Goal: Find specific page/section: Find specific page/section

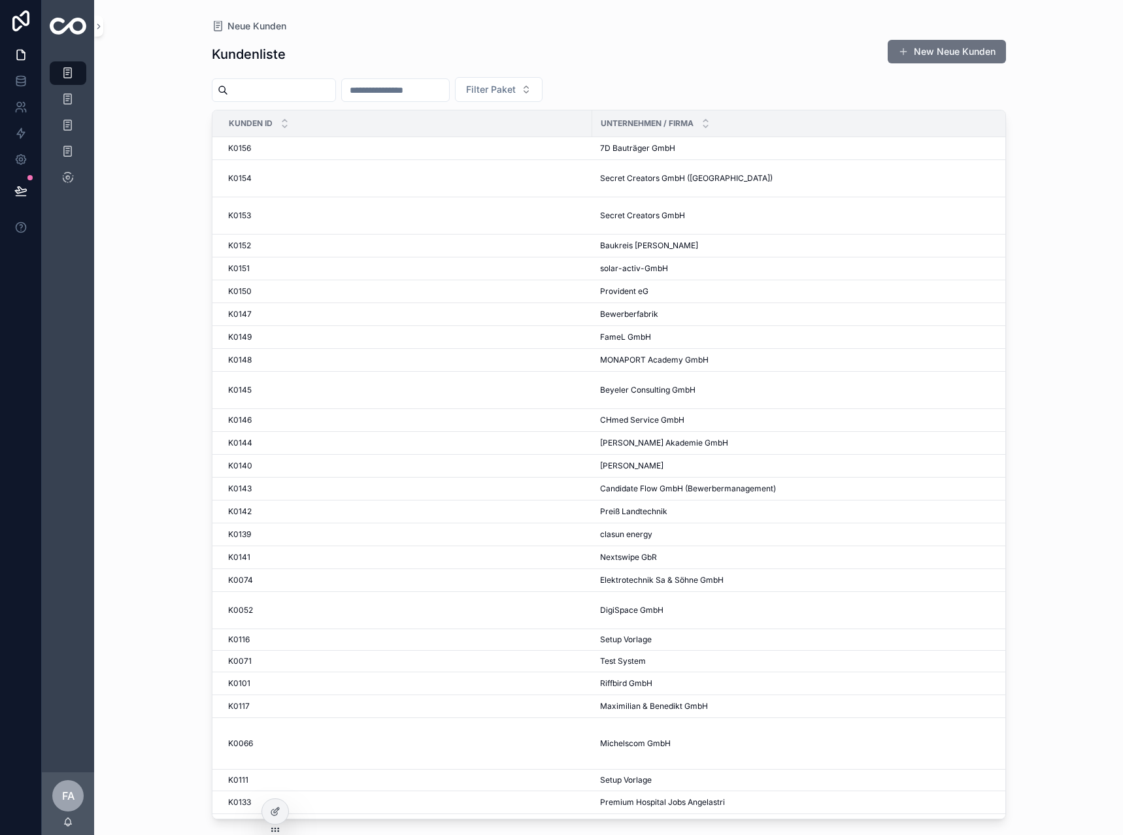
click at [439, 88] on input "text" at bounding box center [395, 90] width 107 height 18
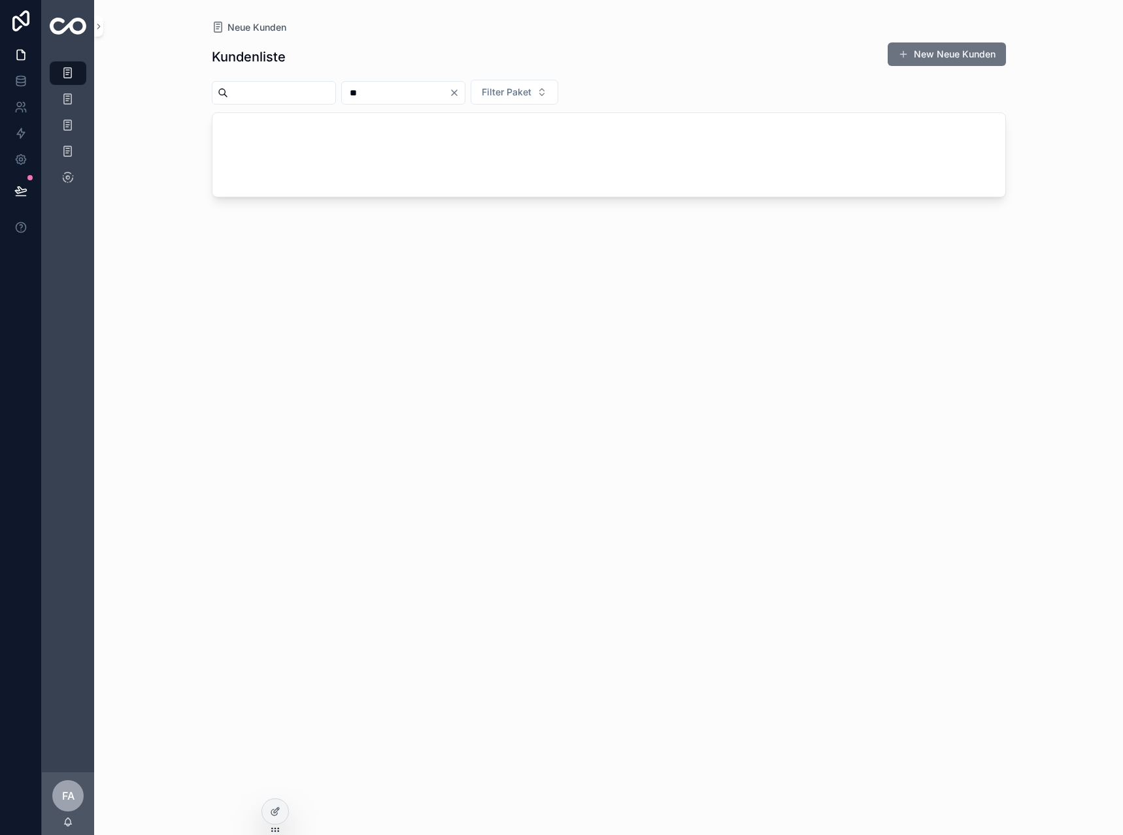
type input "*"
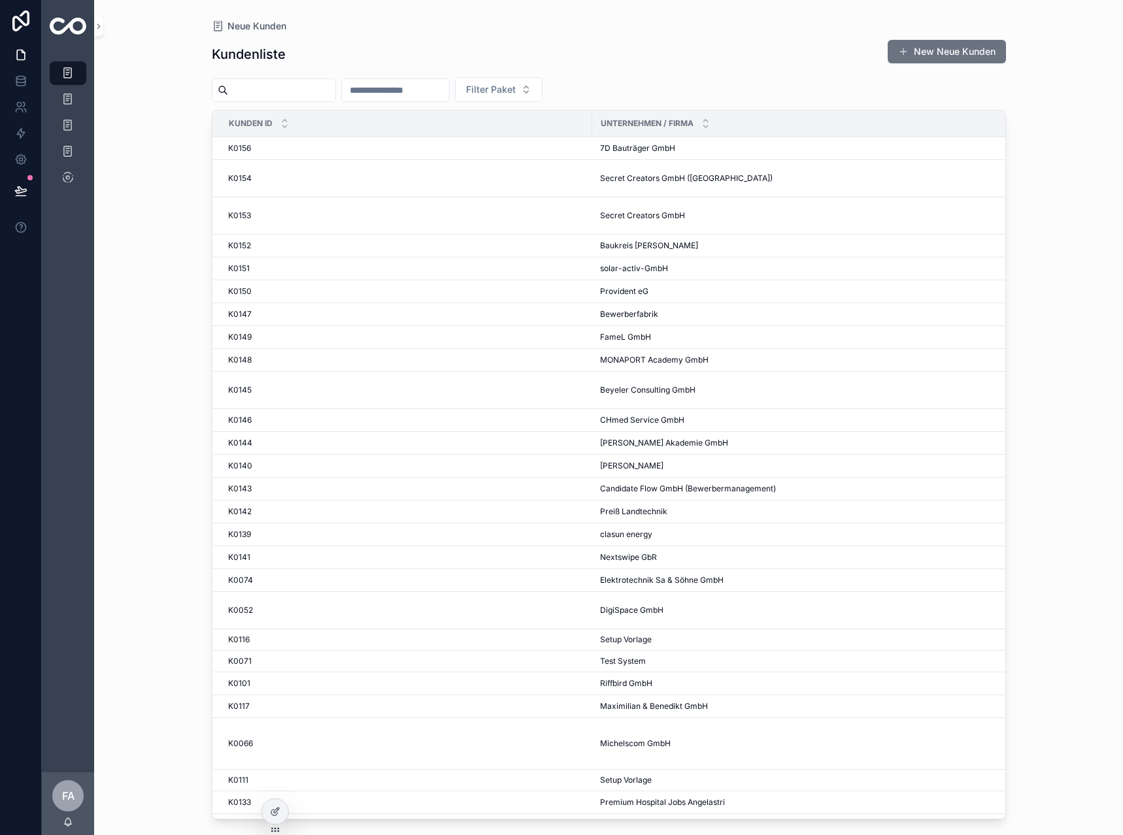
click at [437, 86] on input "text" at bounding box center [395, 90] width 107 height 18
type input "***"
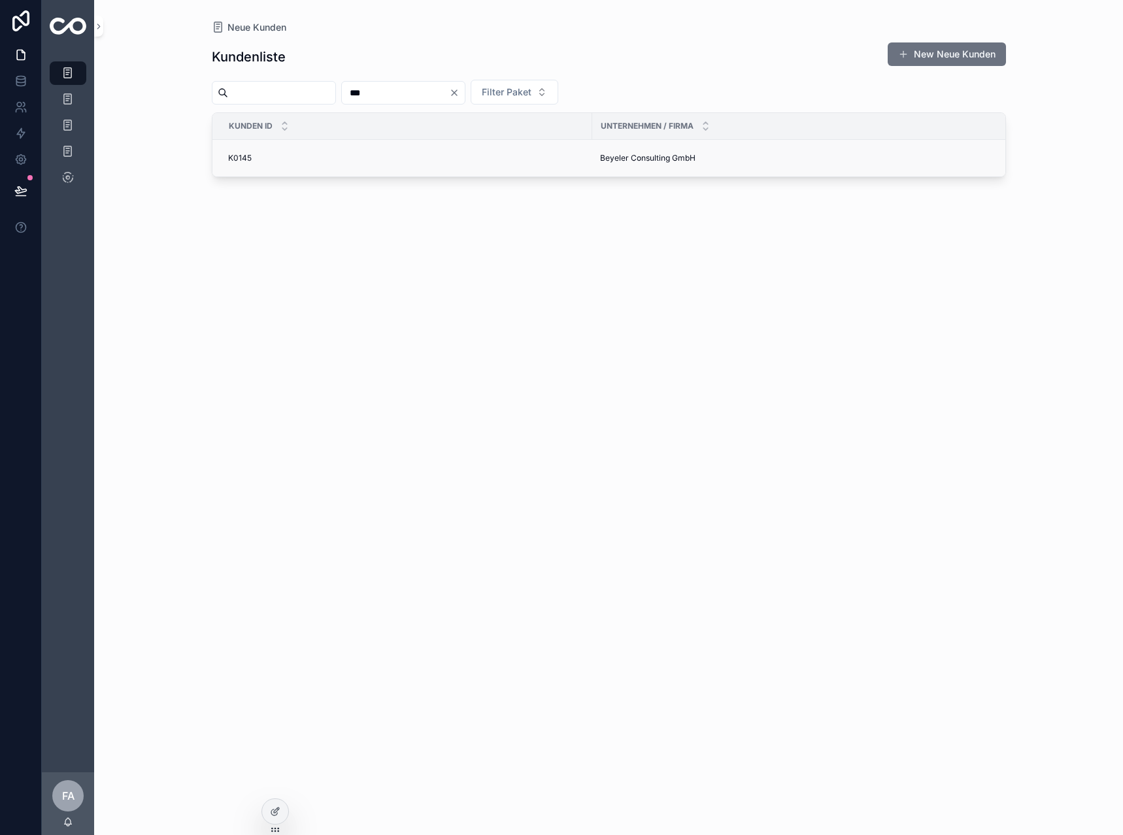
click at [254, 156] on div "K0145 K0145" at bounding box center [406, 158] width 356 height 10
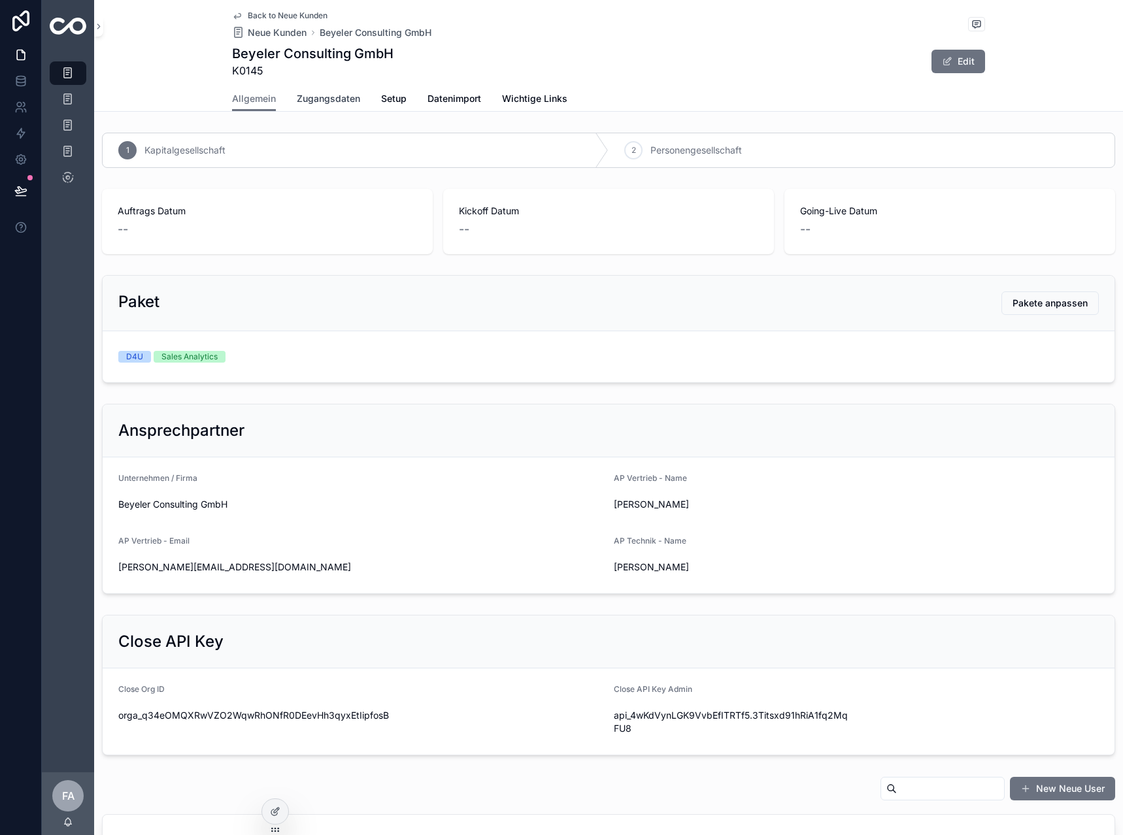
click at [323, 93] on span "Zugangsdaten" at bounding box center [328, 98] width 63 height 13
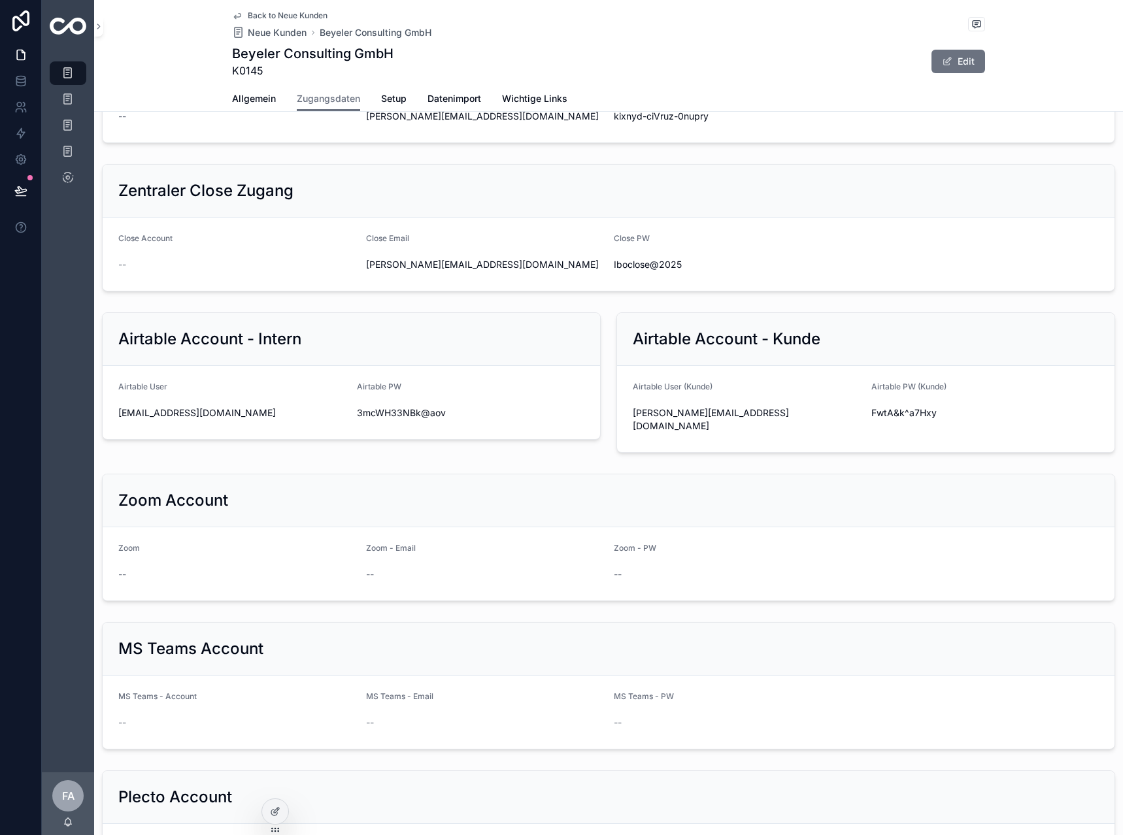
scroll to position [1274, 0]
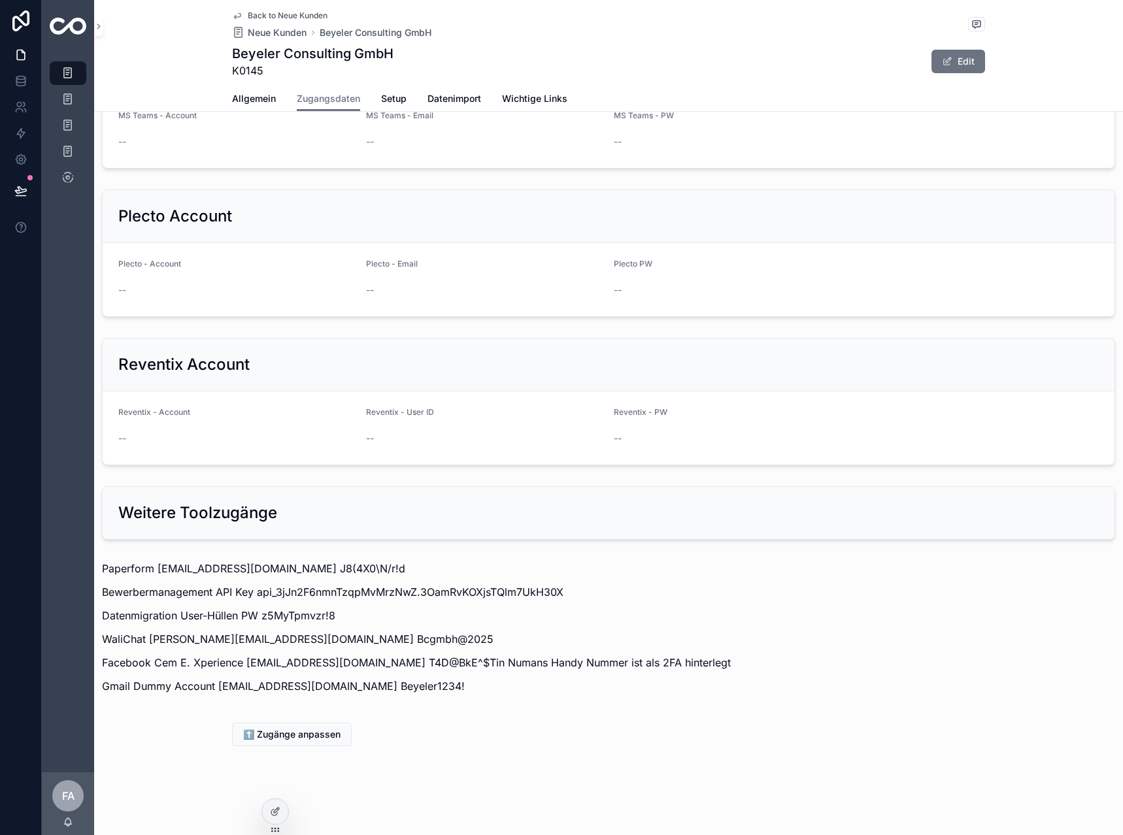
drag, startPoint x: 604, startPoint y: 389, endPoint x: 564, endPoint y: 682, distance: 295.6
drag, startPoint x: 397, startPoint y: 685, endPoint x: 217, endPoint y: 686, distance: 180.4
click at [217, 686] on p "Gmail Dummy Account beyelerconsultinggmbh@gmail.com Beyeler1234!" at bounding box center [608, 686] width 1013 height 16
copy p "beyelerconsultinggmbh@gmail.com"
drag, startPoint x: 461, startPoint y: 689, endPoint x: 399, endPoint y: 694, distance: 61.7
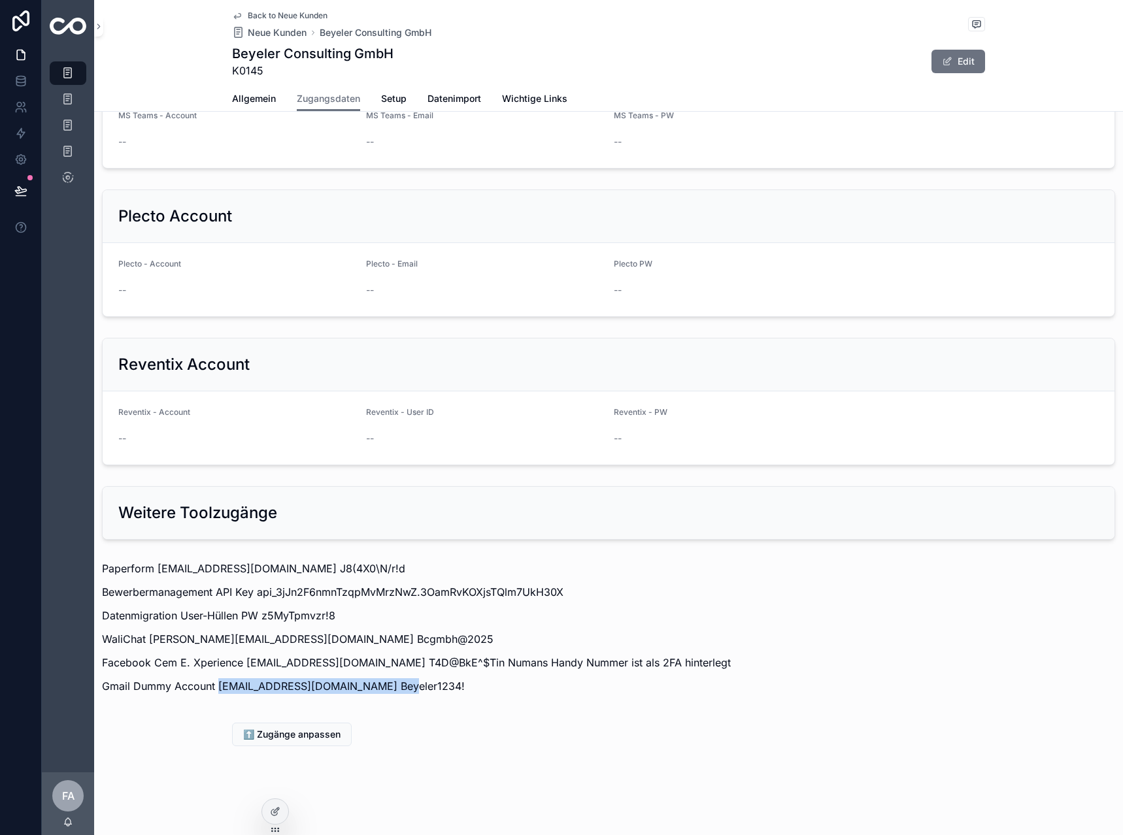
click at [399, 694] on div "Paperform formulare@beyelerconsulting.ch J8(4X0\N/r!d Bewerbermanagement API Ke…" at bounding box center [608, 631] width 1029 height 152
click at [513, 600] on div "Paperform formulare@beyelerconsulting.ch J8(4X0\N/r!d Bewerbermanagement API Ke…" at bounding box center [608, 627] width 1013 height 133
drag, startPoint x: 304, startPoint y: 637, endPoint x: 148, endPoint y: 637, distance: 156.2
click at [148, 637] on p "WaliChat i.beyeler@beyelerconsulting.ch Bcgmbh@2025" at bounding box center [608, 639] width 1013 height 16
copy p "i.beyeler@beyelerconsulting.ch"
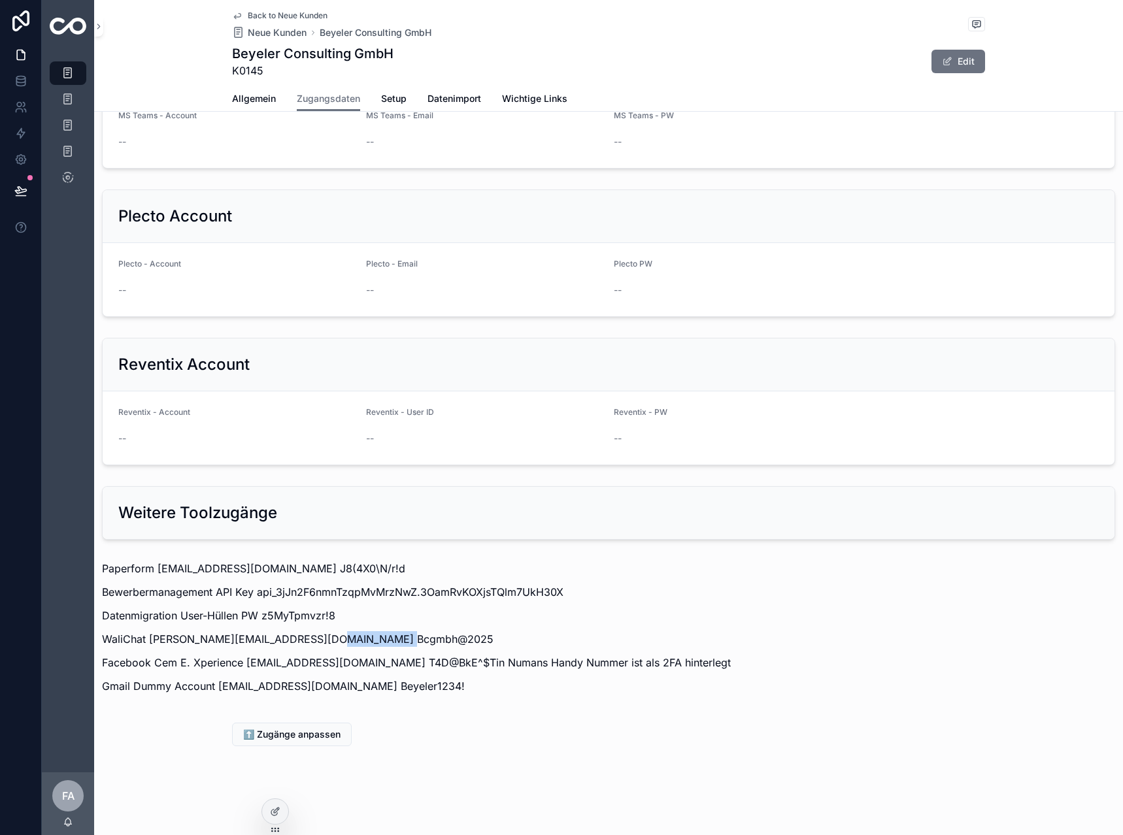
drag, startPoint x: 401, startPoint y: 644, endPoint x: 308, endPoint y: 628, distance: 94.1
click at [308, 628] on div "Paperform formulare@beyelerconsulting.ch J8(4X0\N/r!d Bewerbermanagement API Ke…" at bounding box center [608, 627] width 1013 height 133
copy p "Bcgmbh@2025"
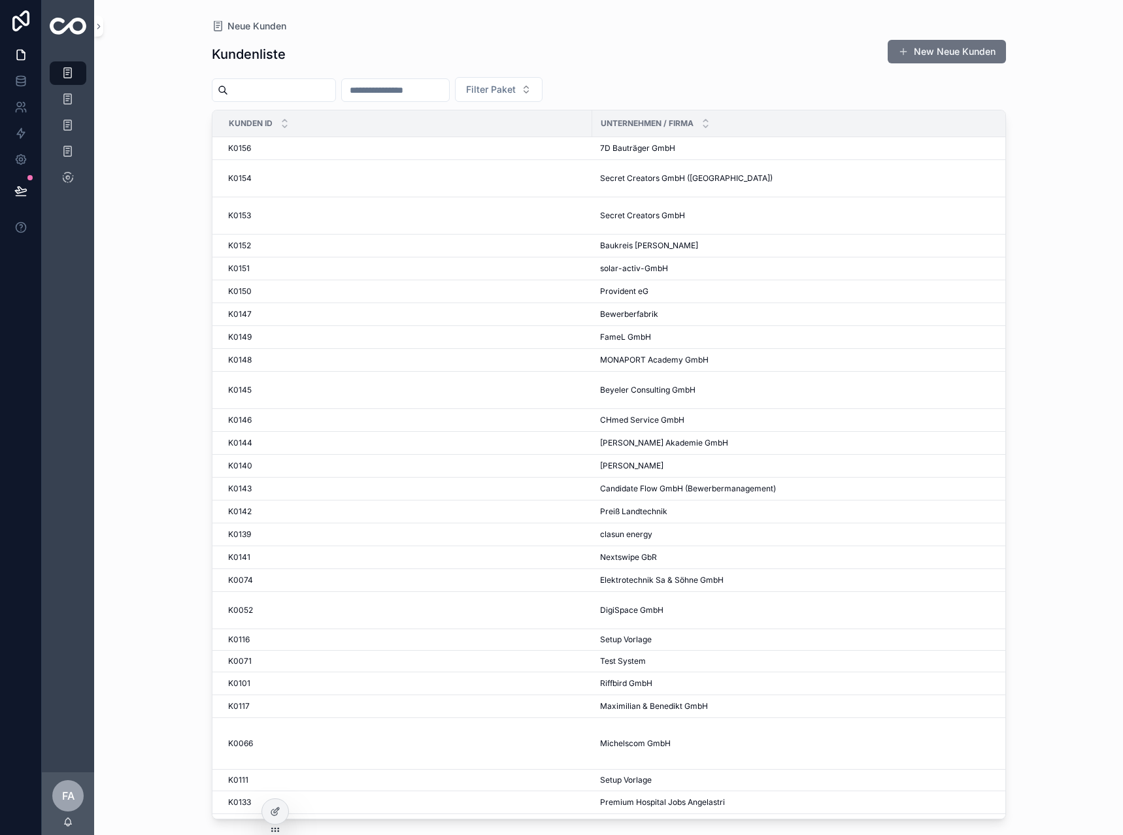
click at [449, 96] on input "text" at bounding box center [395, 90] width 107 height 18
type input "***"
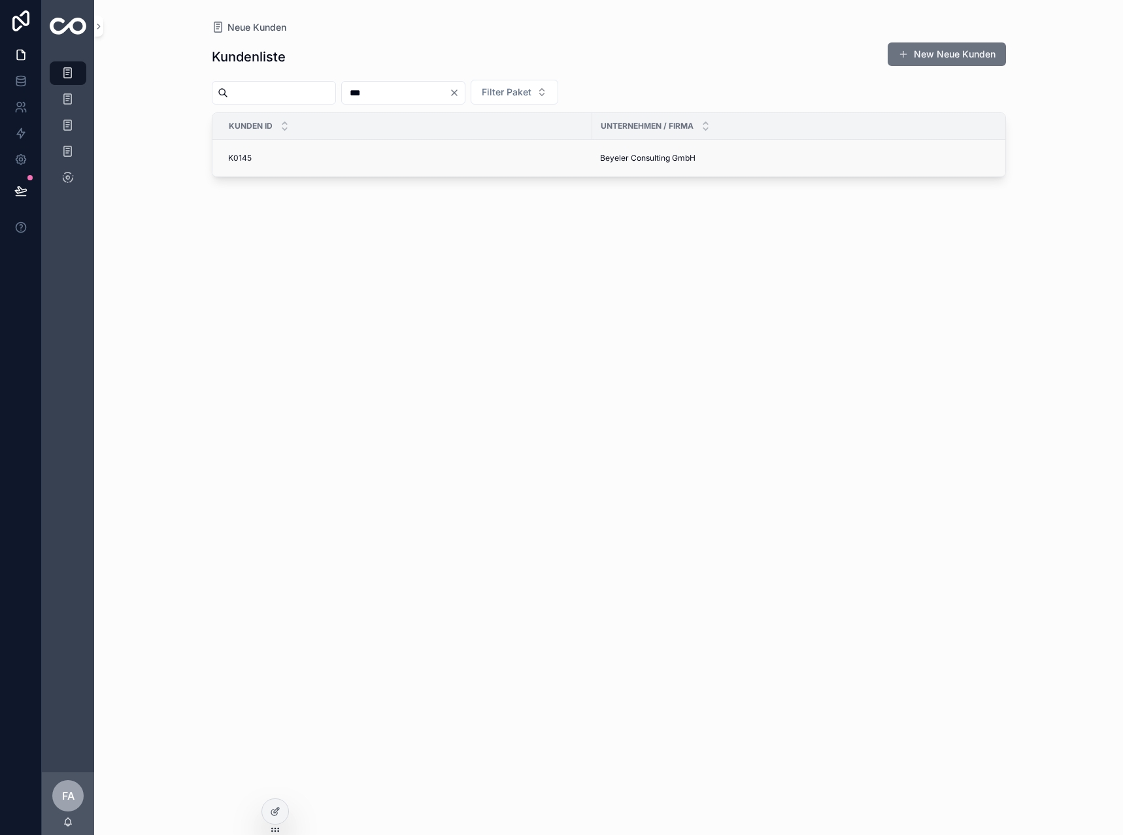
click at [234, 162] on span "K0145" at bounding box center [240, 158] width 24 height 10
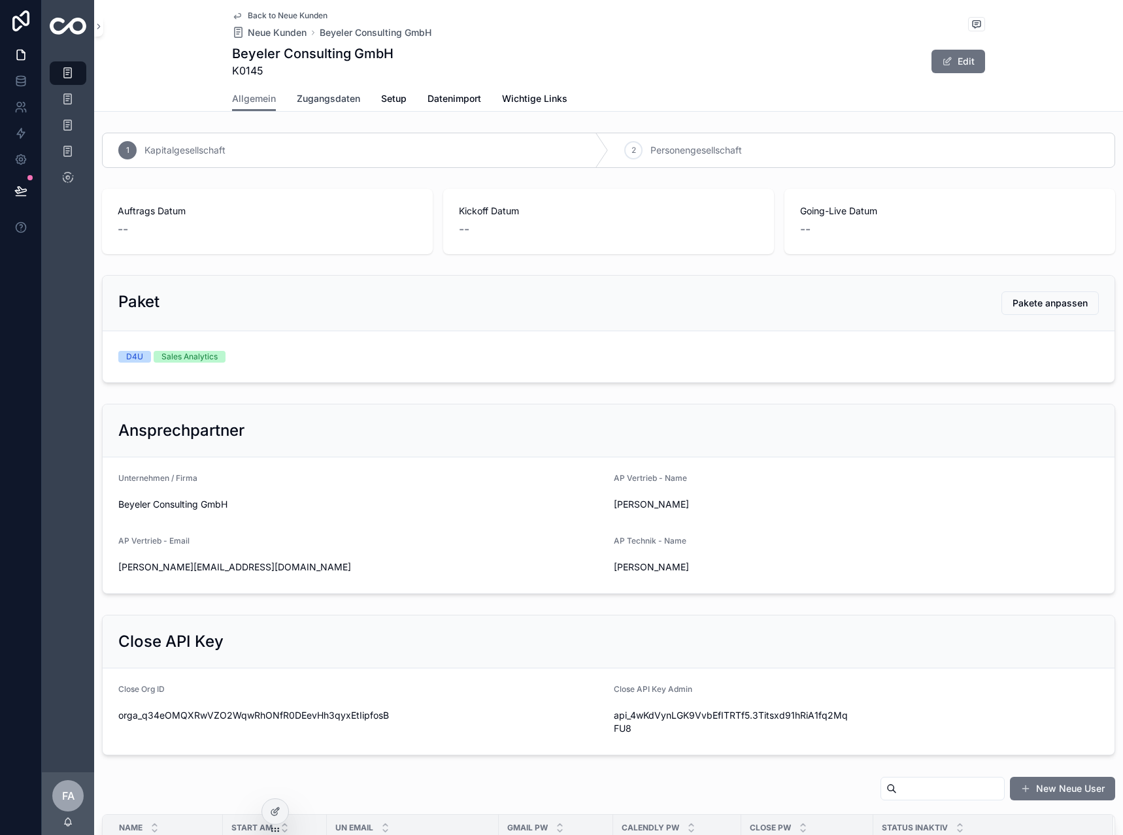
click at [332, 100] on span "Zugangsdaten" at bounding box center [328, 98] width 63 height 13
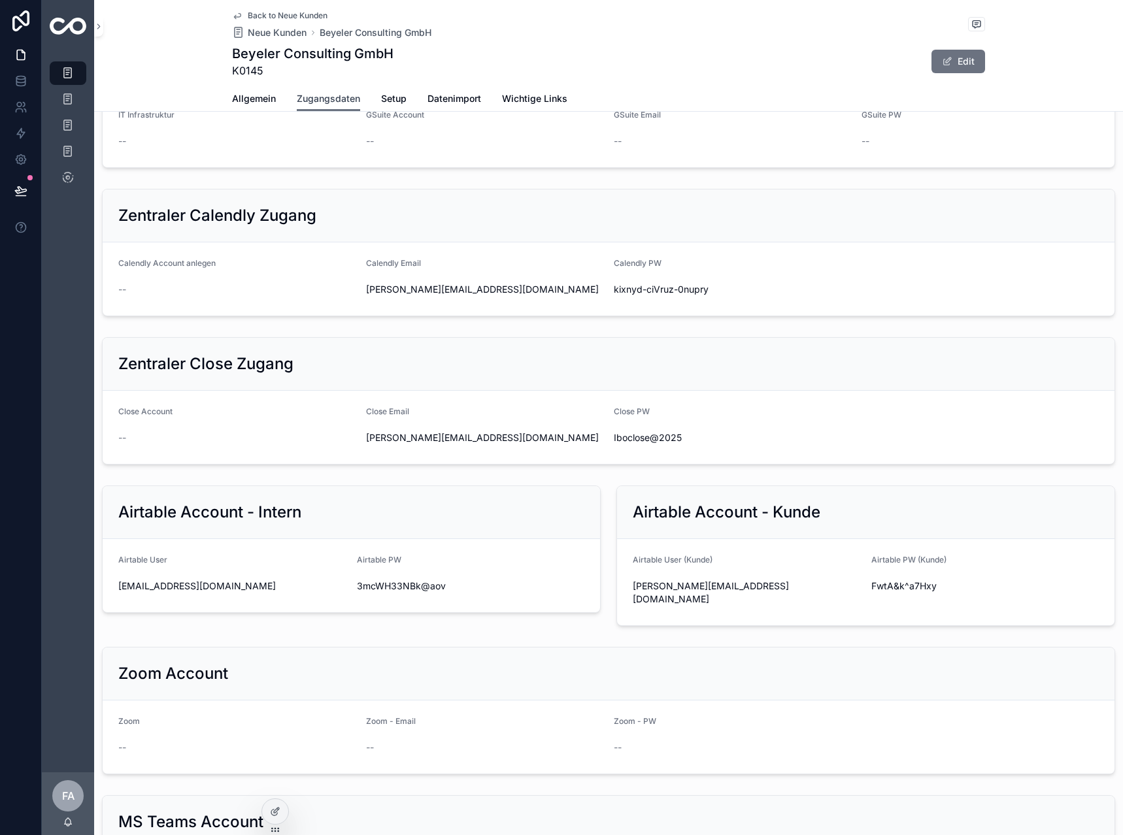
scroll to position [523, 0]
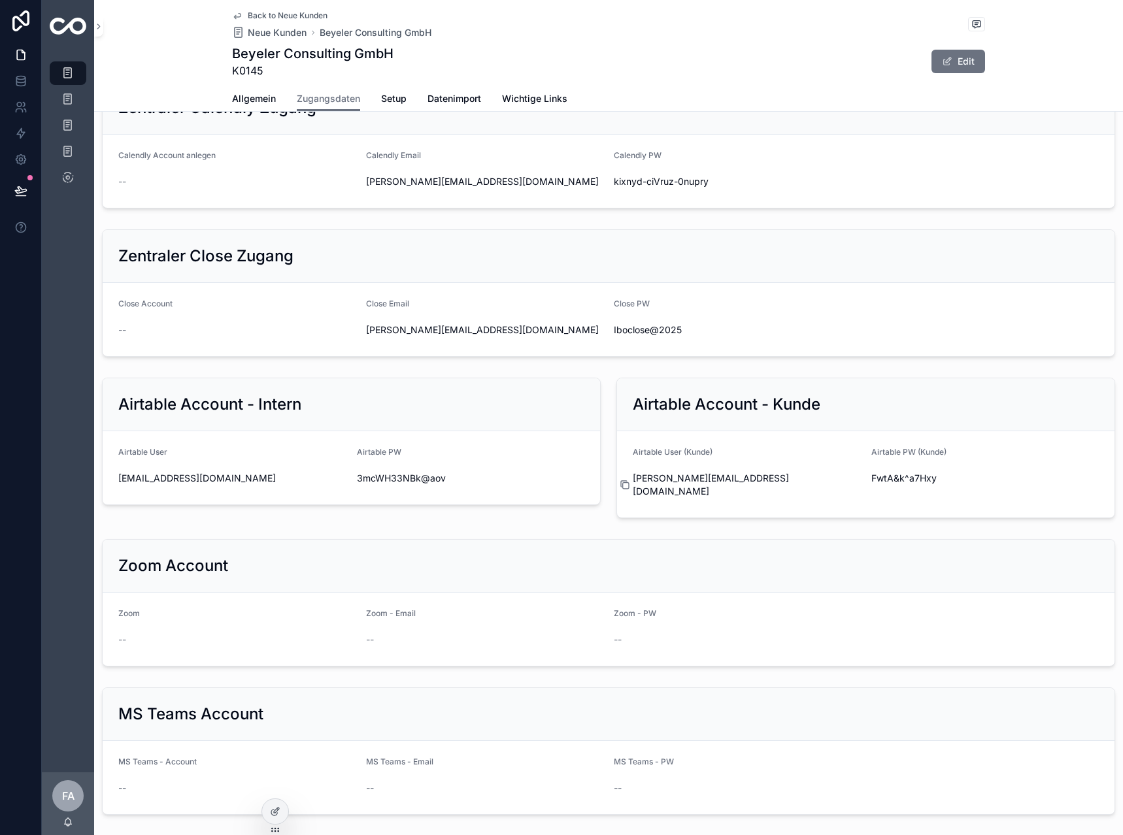
click at [623, 489] on icon at bounding box center [626, 486] width 6 height 6
click at [859, 480] on icon at bounding box center [862, 477] width 6 height 6
click at [250, 16] on span "Back to Neue Kunden" at bounding box center [288, 15] width 80 height 10
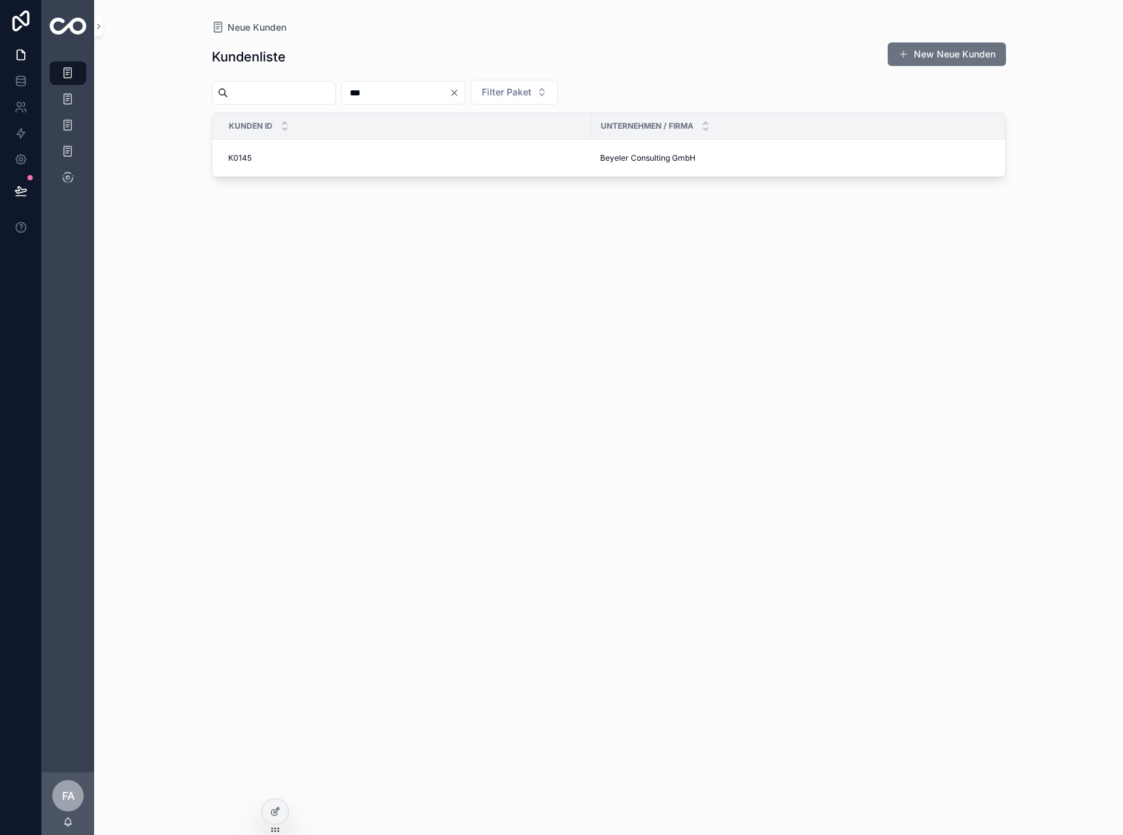
drag, startPoint x: 485, startPoint y: 99, endPoint x: 341, endPoint y: 101, distance: 143.8
click at [344, 99] on div "*** Filter Paket" at bounding box center [609, 92] width 794 height 25
type input "***"
click at [401, 152] on td "K0136 K0136" at bounding box center [402, 158] width 380 height 37
click at [228, 158] on span "K0136" at bounding box center [239, 158] width 23 height 10
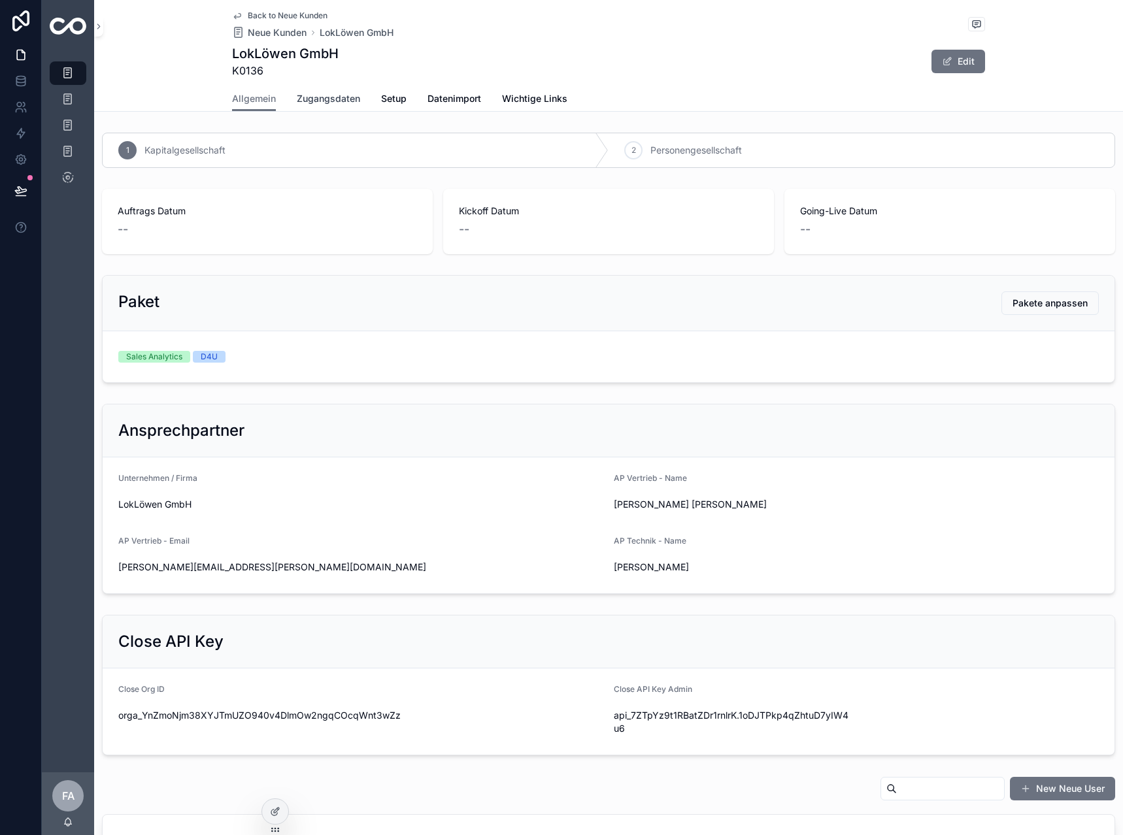
click at [351, 95] on span "Zugangsdaten" at bounding box center [328, 98] width 63 height 13
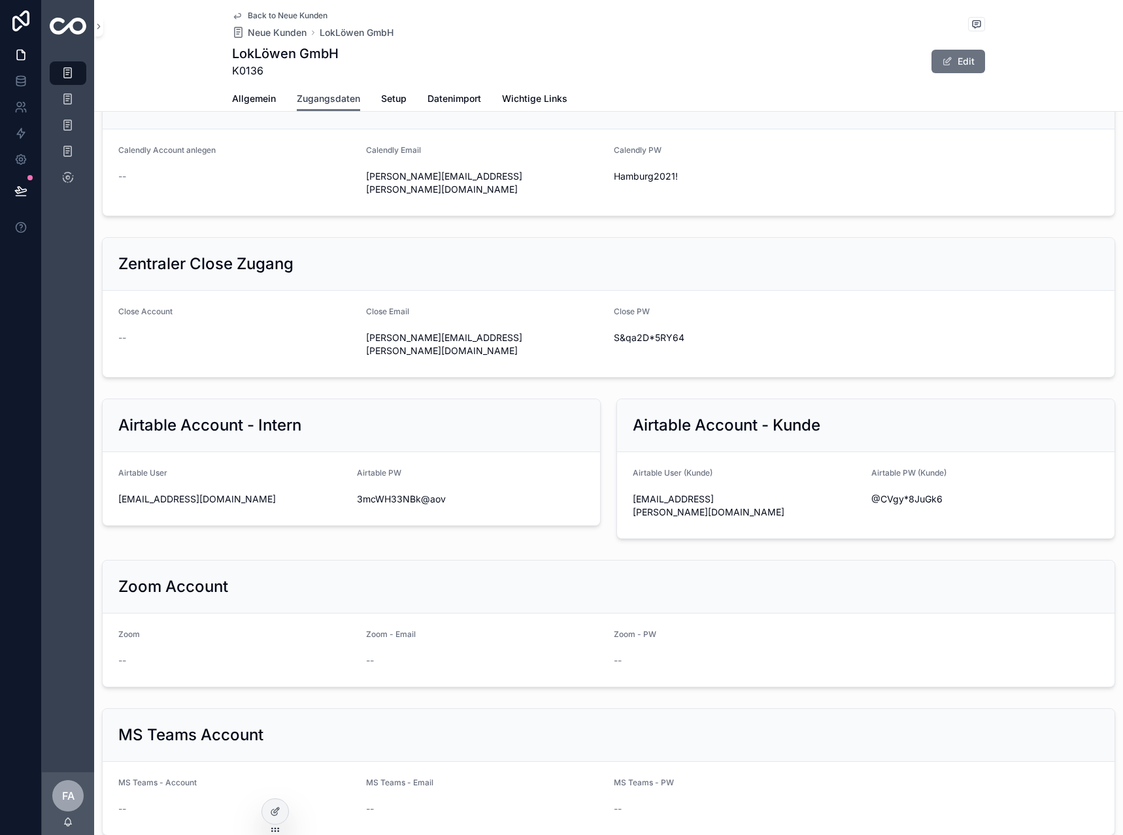
scroll to position [476, 0]
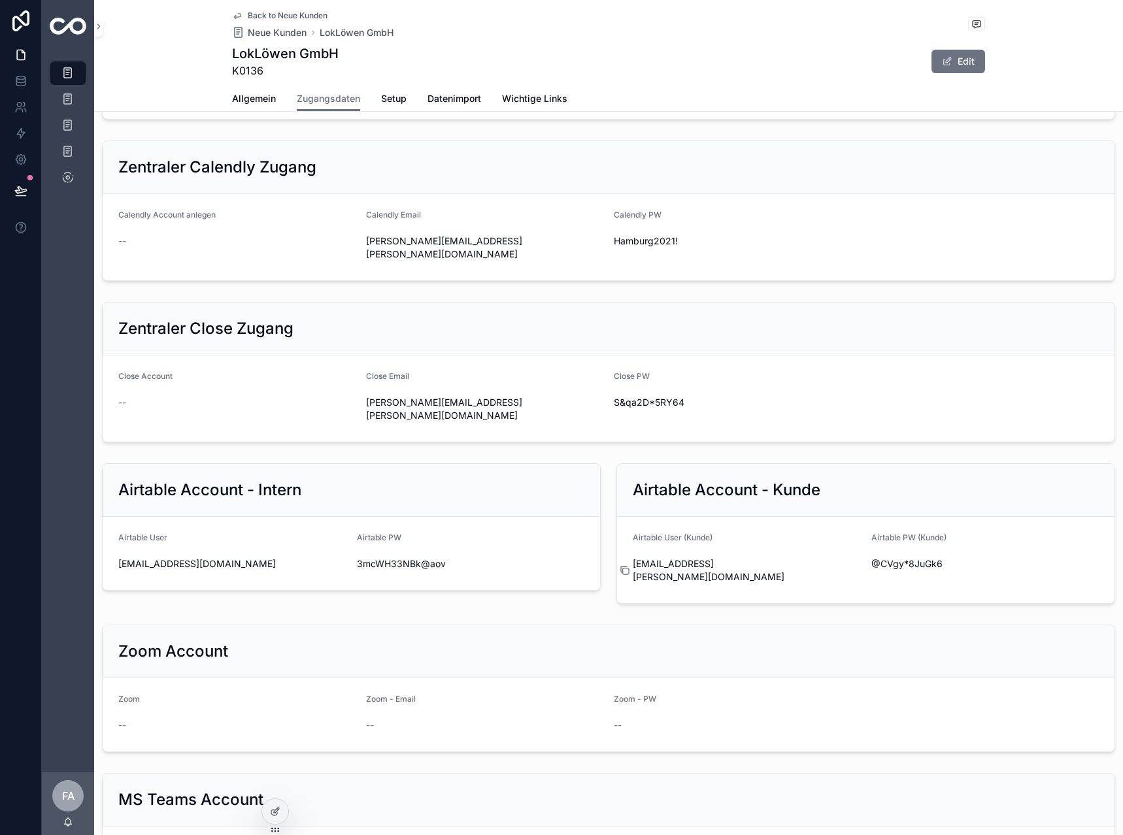
click at [623, 574] on icon at bounding box center [626, 572] width 6 height 6
click at [858, 569] on icon at bounding box center [863, 564] width 10 height 10
click at [229, 11] on div "Back to Neue Kunden Neue Kunden LokLöwen GmbH LokLöwen GmbH K0136 Edit Zugangsd…" at bounding box center [608, 56] width 1029 height 112
click at [232, 12] on icon at bounding box center [237, 15] width 10 height 10
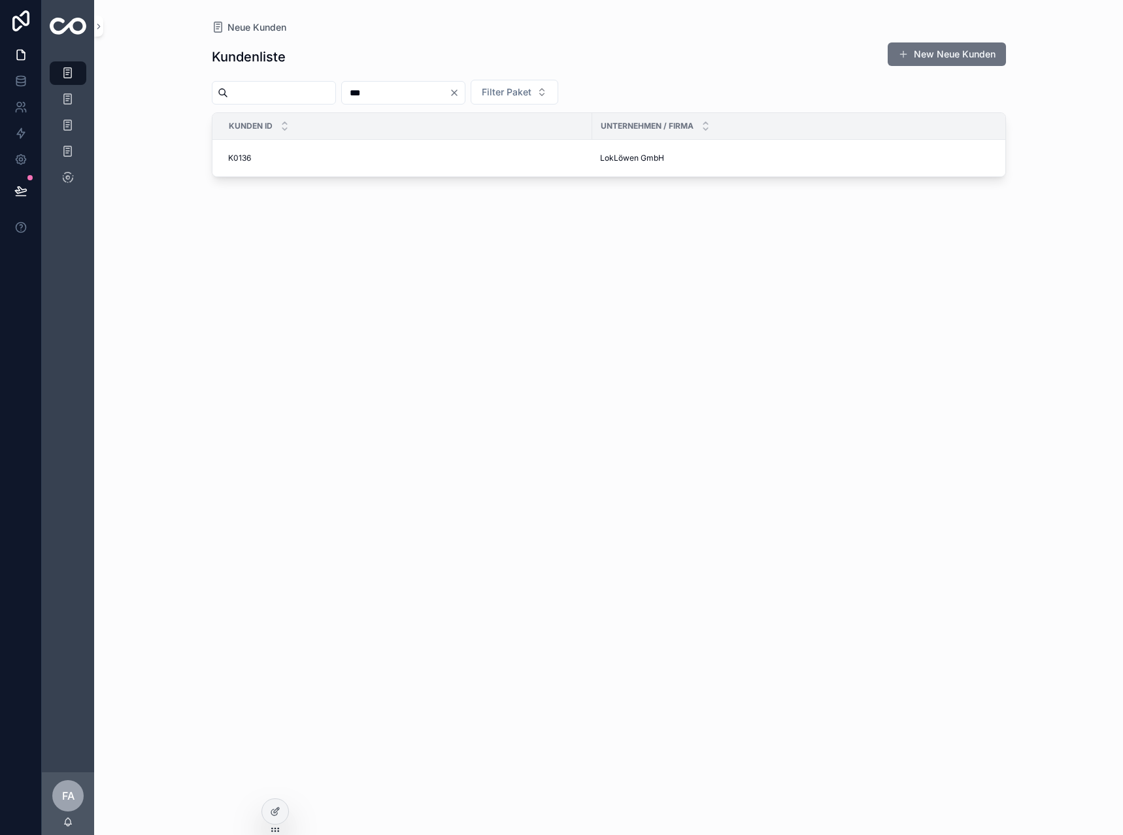
drag, startPoint x: 450, startPoint y: 80, endPoint x: 308, endPoint y: 85, distance: 141.2
click at [308, 85] on div "*** Filter Paket" at bounding box center [609, 92] width 794 height 25
click at [386, 90] on input "***" at bounding box center [395, 93] width 107 height 18
click at [409, 94] on input "***" at bounding box center [395, 93] width 107 height 18
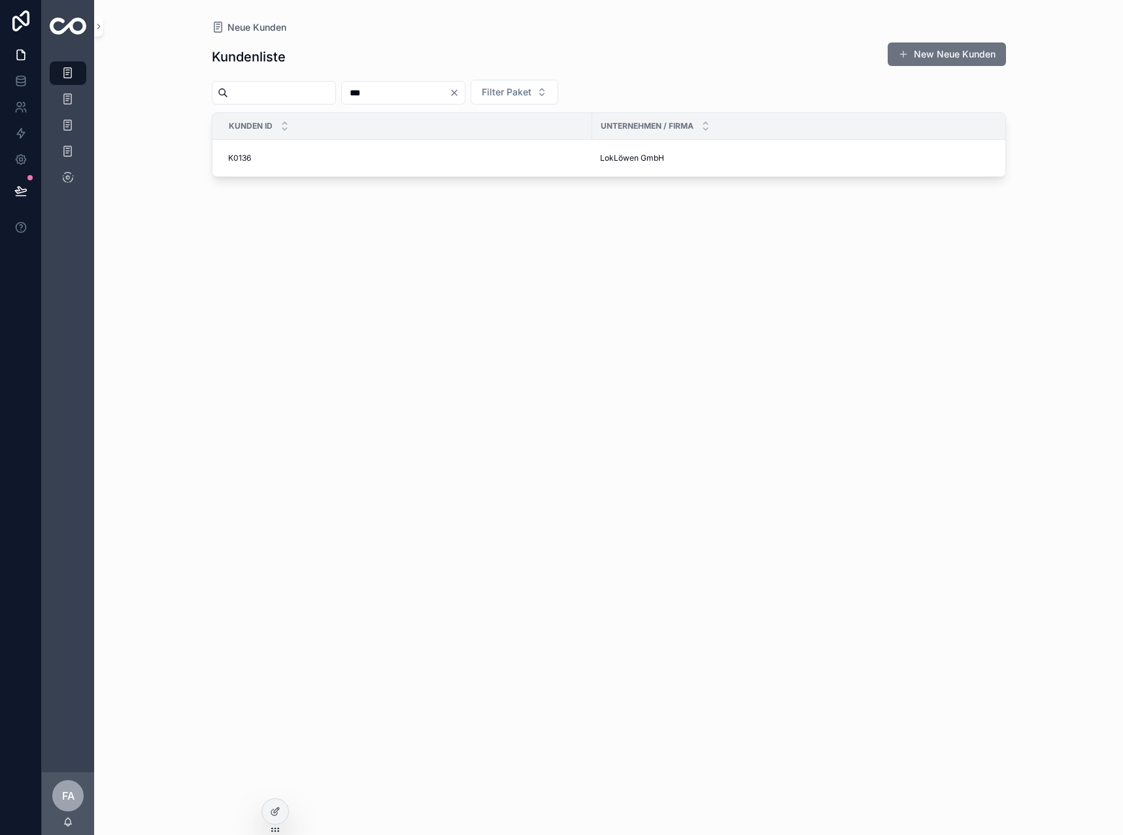
type input "***"
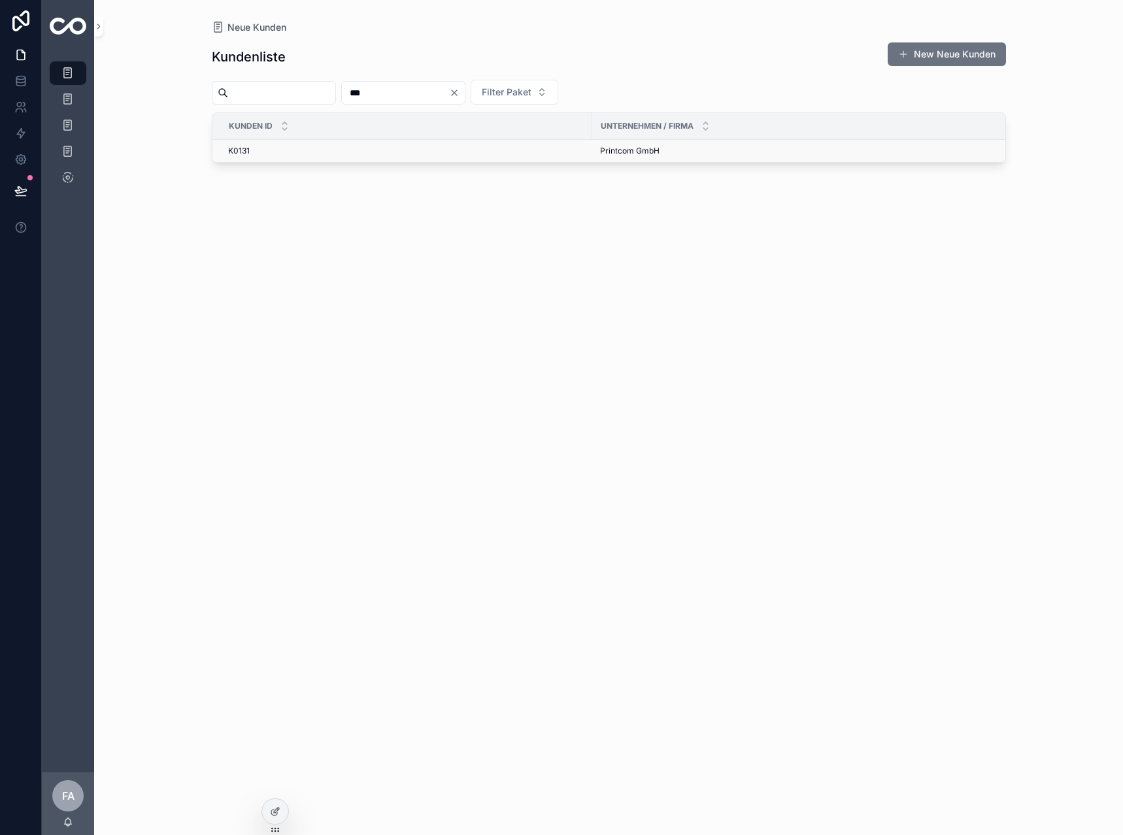
click at [252, 153] on div "K0131 K0131" at bounding box center [406, 151] width 356 height 10
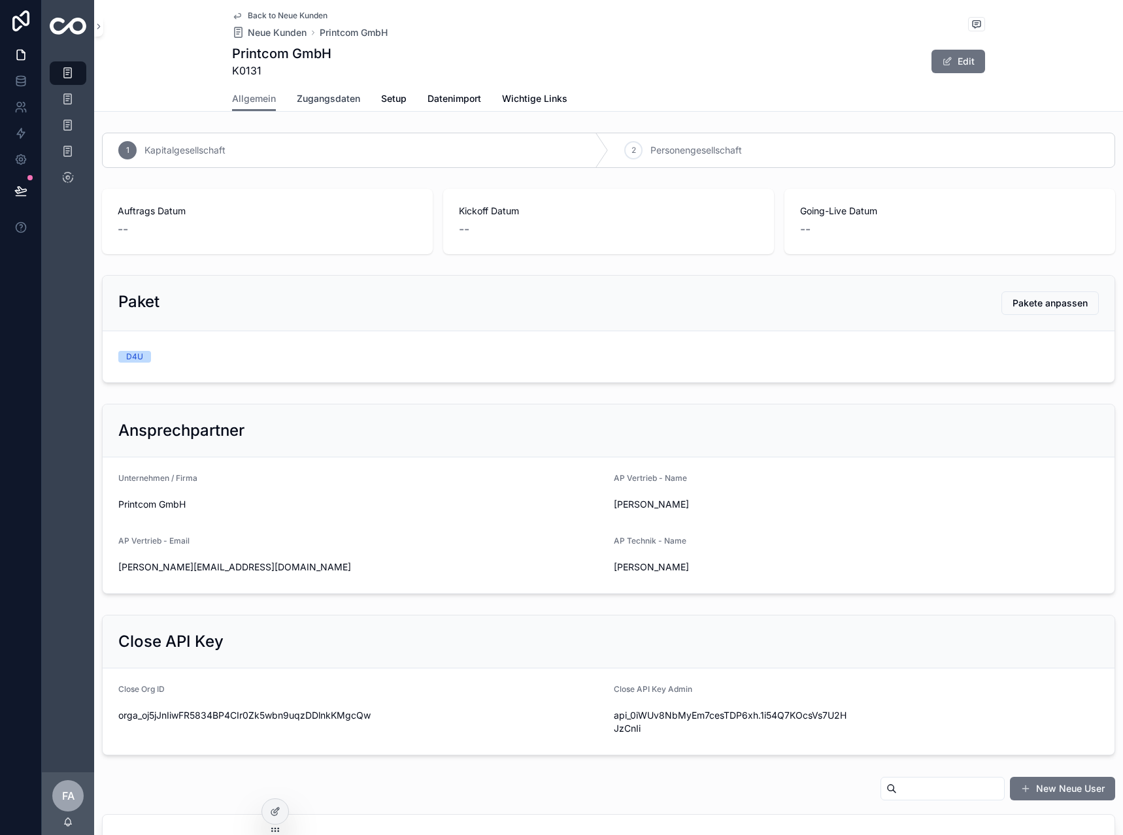
click at [308, 102] on span "Zugangsdaten" at bounding box center [328, 98] width 63 height 13
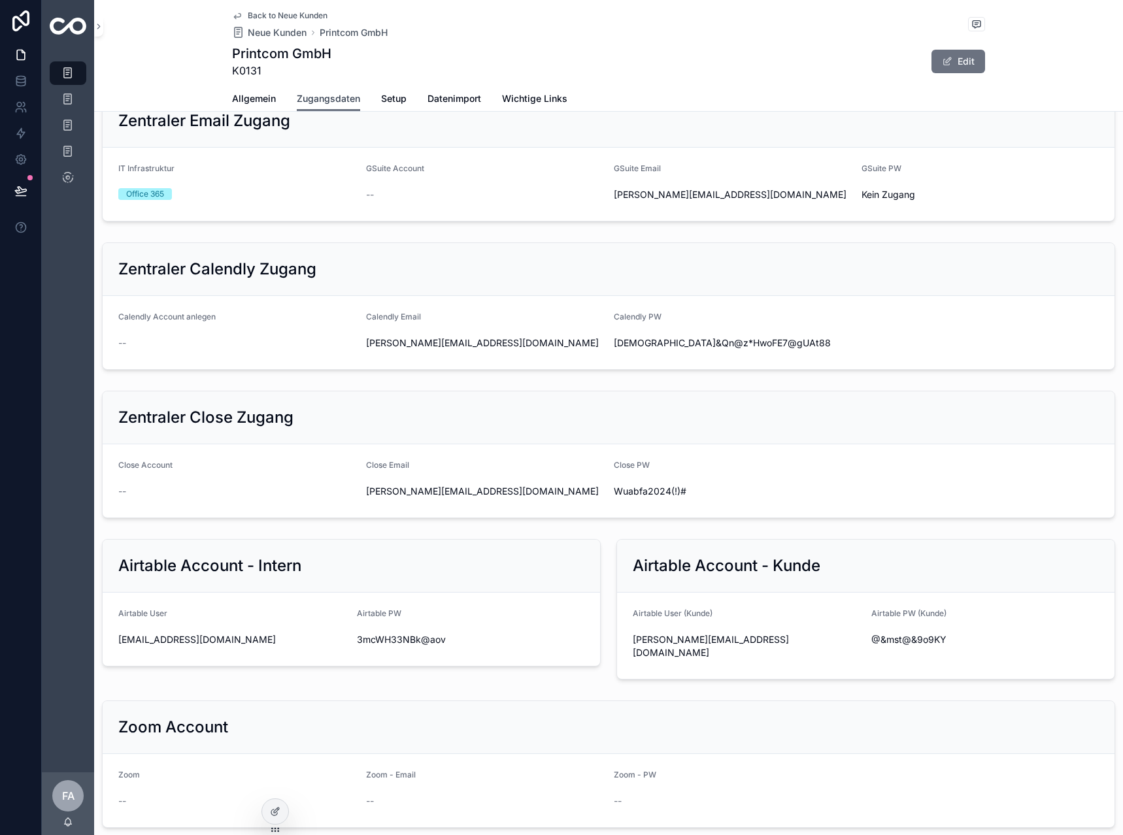
scroll to position [392, 0]
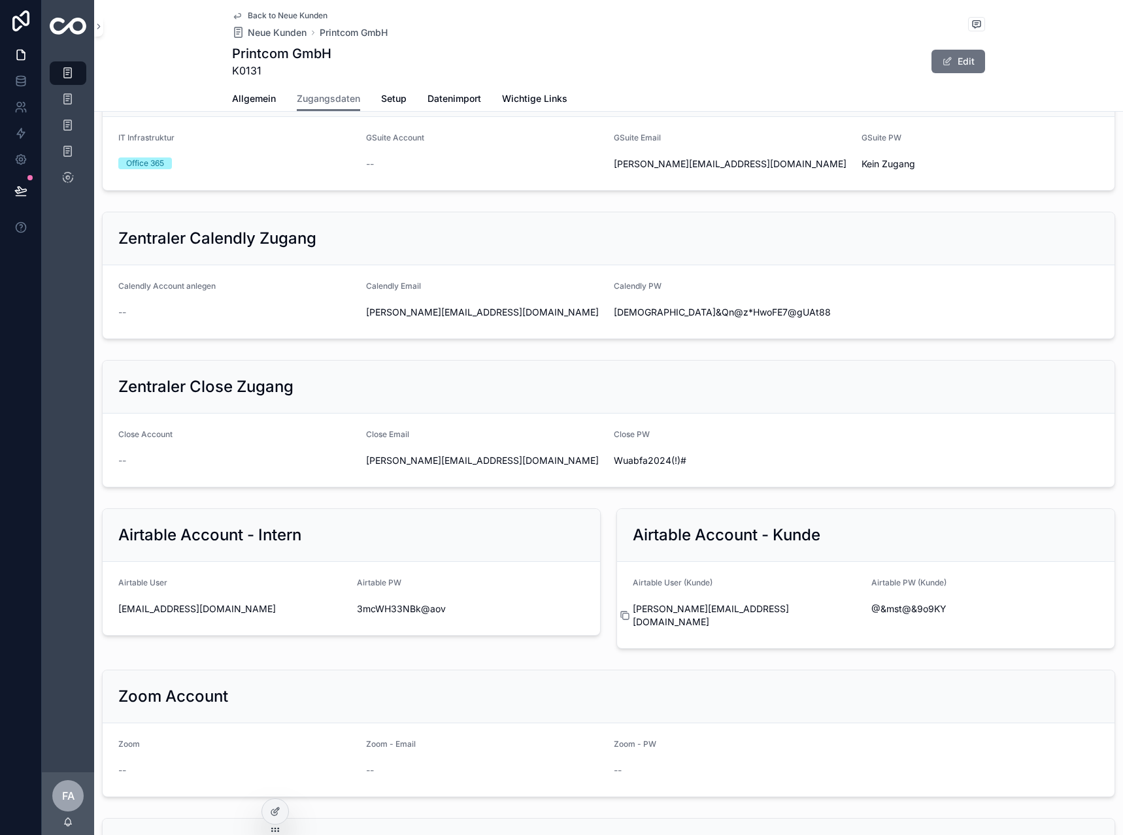
click at [623, 620] on icon at bounding box center [626, 617] width 6 height 6
click at [855, 648] on form "Airtable User (Kunde) a.filipow@printcom.de Airtable PW (Kunde) @&mst@&9o9KY" at bounding box center [865, 605] width 497 height 86
click at [858, 614] on icon at bounding box center [863, 609] width 10 height 10
click at [235, 12] on icon at bounding box center [237, 15] width 10 height 10
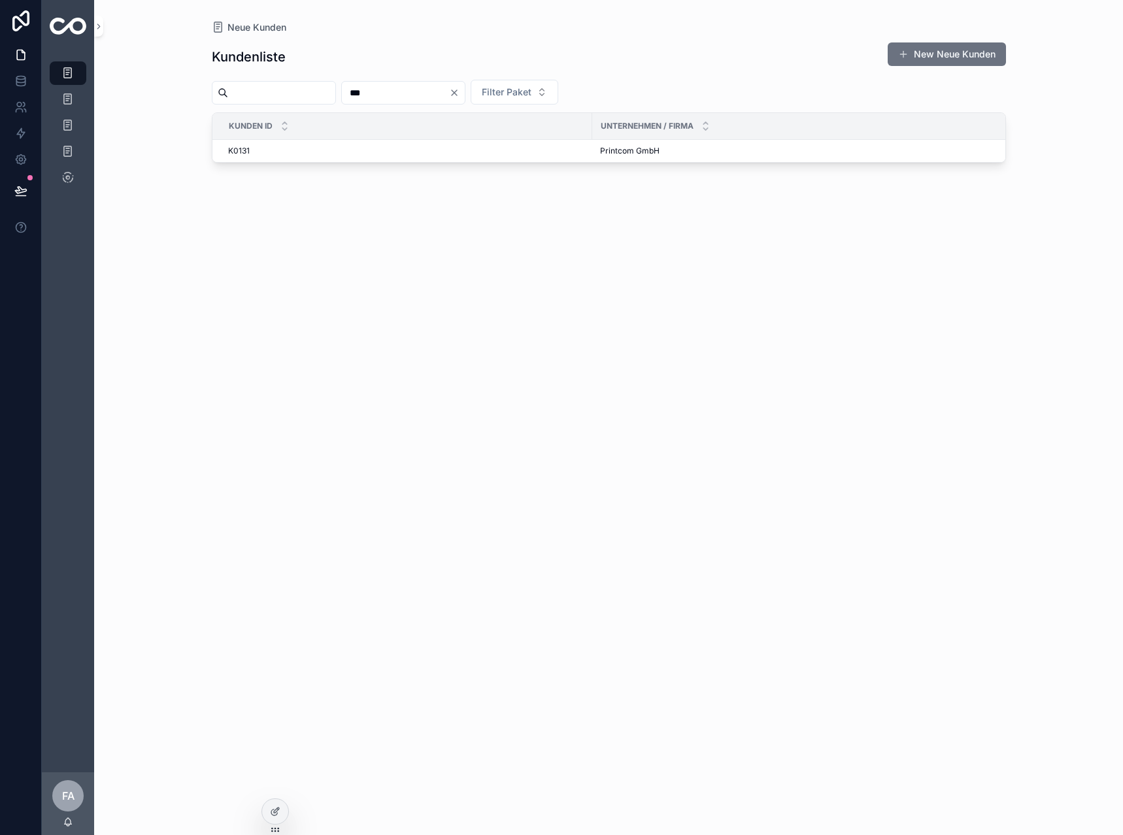
drag, startPoint x: 443, startPoint y: 90, endPoint x: 348, endPoint y: 101, distance: 96.0
click at [348, 101] on div "*** Filter Paket" at bounding box center [609, 92] width 794 height 25
type input "***"
drag, startPoint x: 223, startPoint y: 154, endPoint x: 236, endPoint y: 153, distance: 13.1
click at [226, 154] on td "K0121 K0121" at bounding box center [402, 151] width 380 height 23
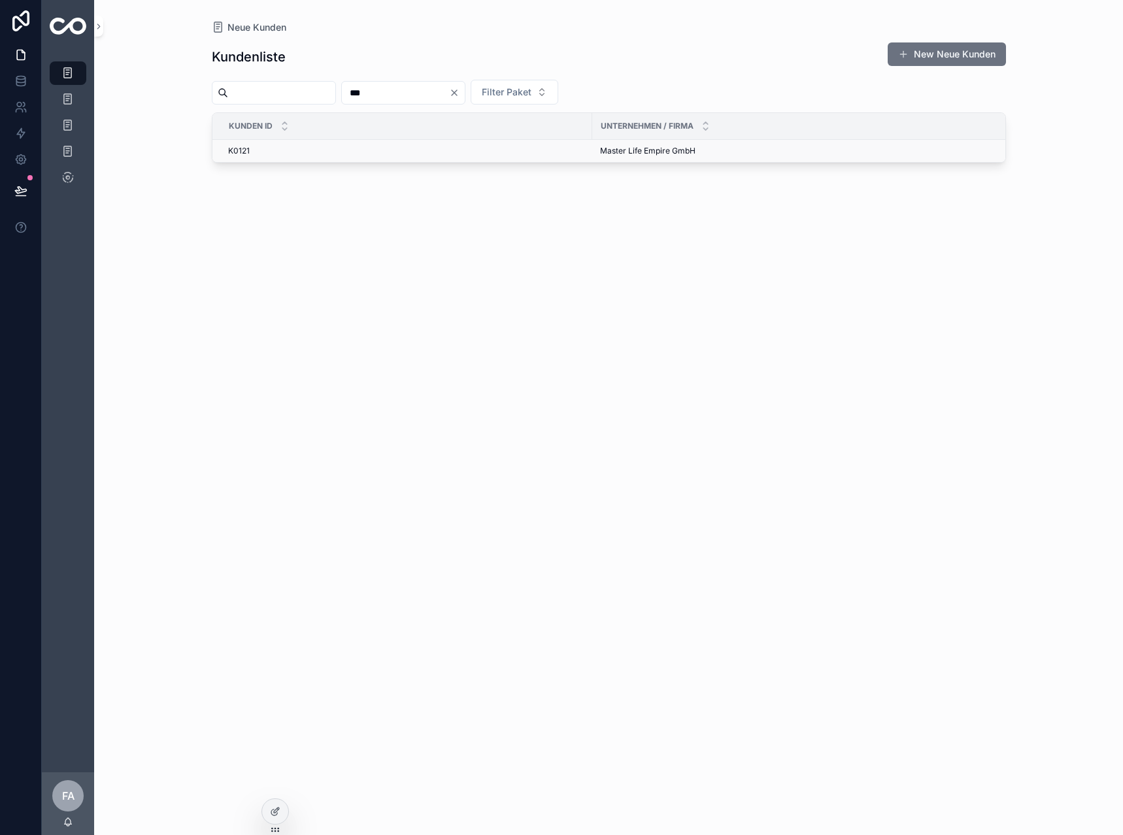
click at [235, 153] on span "K0121" at bounding box center [239, 151] width 22 height 10
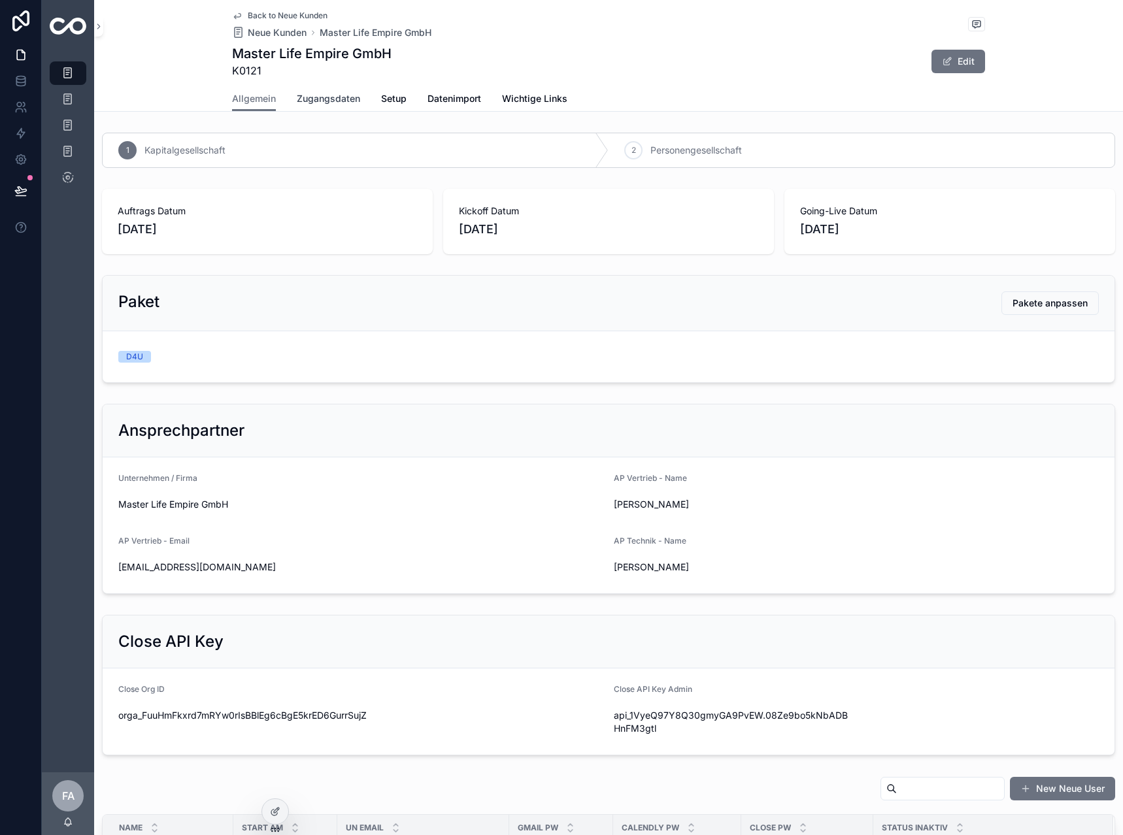
click at [297, 93] on span "Zugangsdaten" at bounding box center [328, 98] width 63 height 13
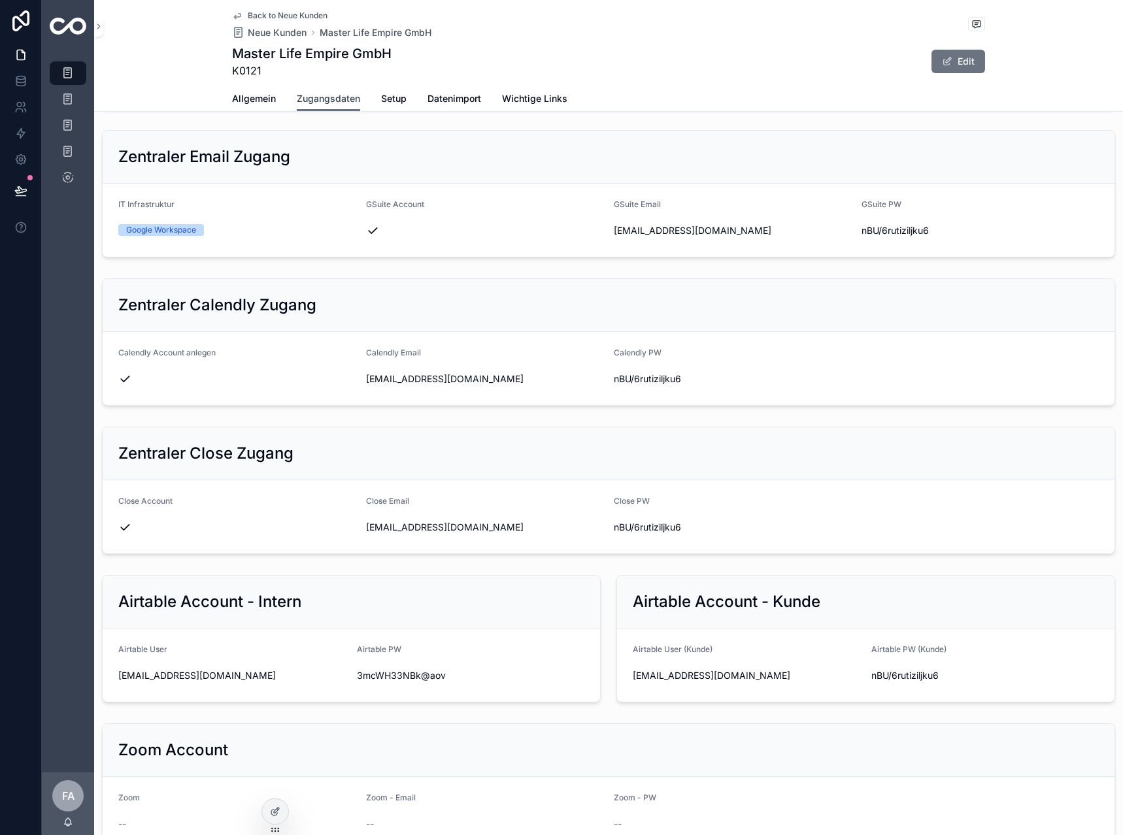
scroll to position [327, 0]
click at [620, 674] on icon at bounding box center [625, 674] width 10 height 10
drag, startPoint x: 854, startPoint y: 676, endPoint x: 895, endPoint y: 678, distance: 40.6
click at [858, 676] on icon at bounding box center [863, 674] width 10 height 10
click at [233, 8] on div "Back to Neue Kunden Neue Kunden Master Life Empire GmbH Master Life Empire GmbH…" at bounding box center [608, 43] width 753 height 86
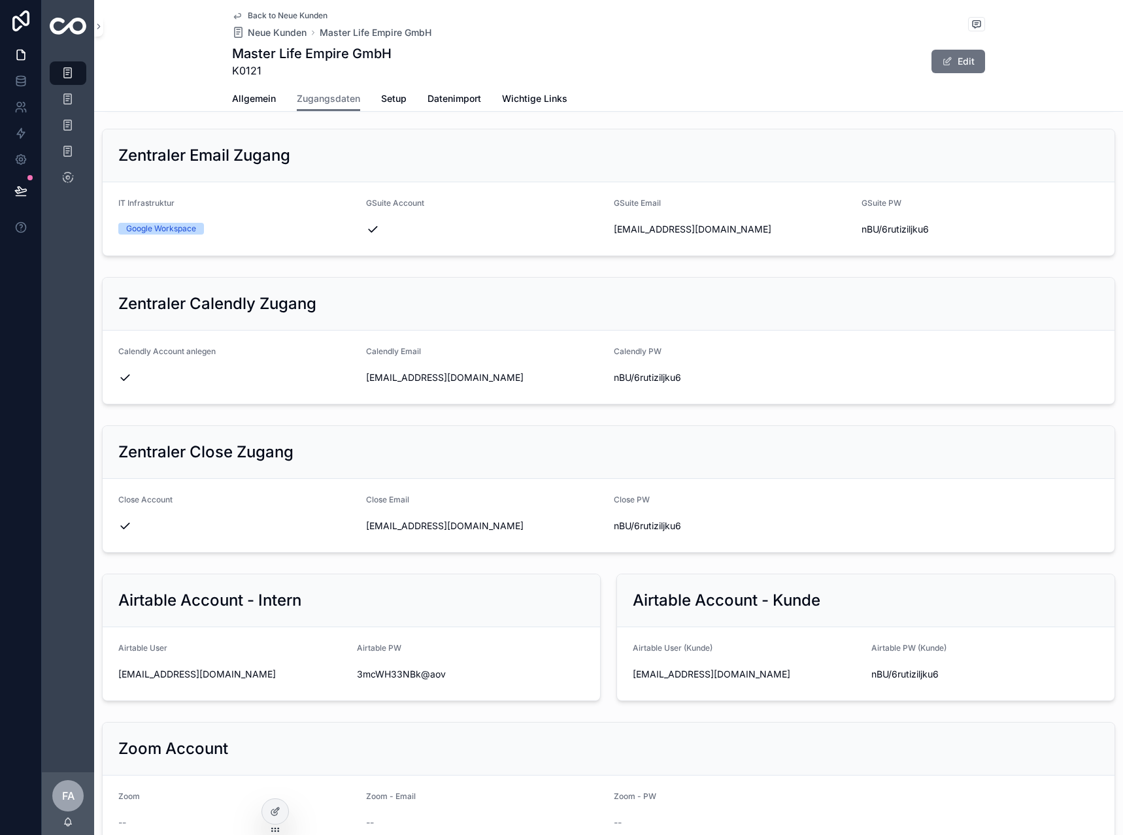
click at [232, 14] on icon at bounding box center [237, 15] width 10 height 10
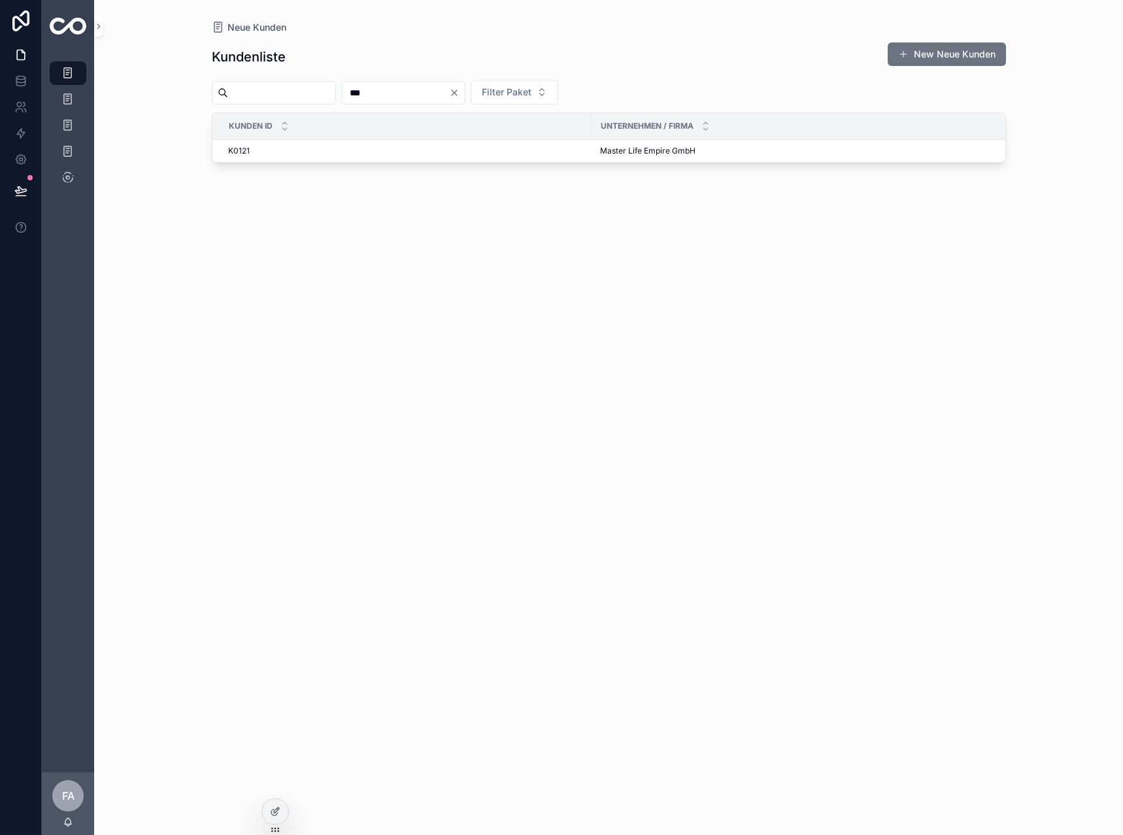
click at [449, 96] on input "***" at bounding box center [395, 93] width 107 height 18
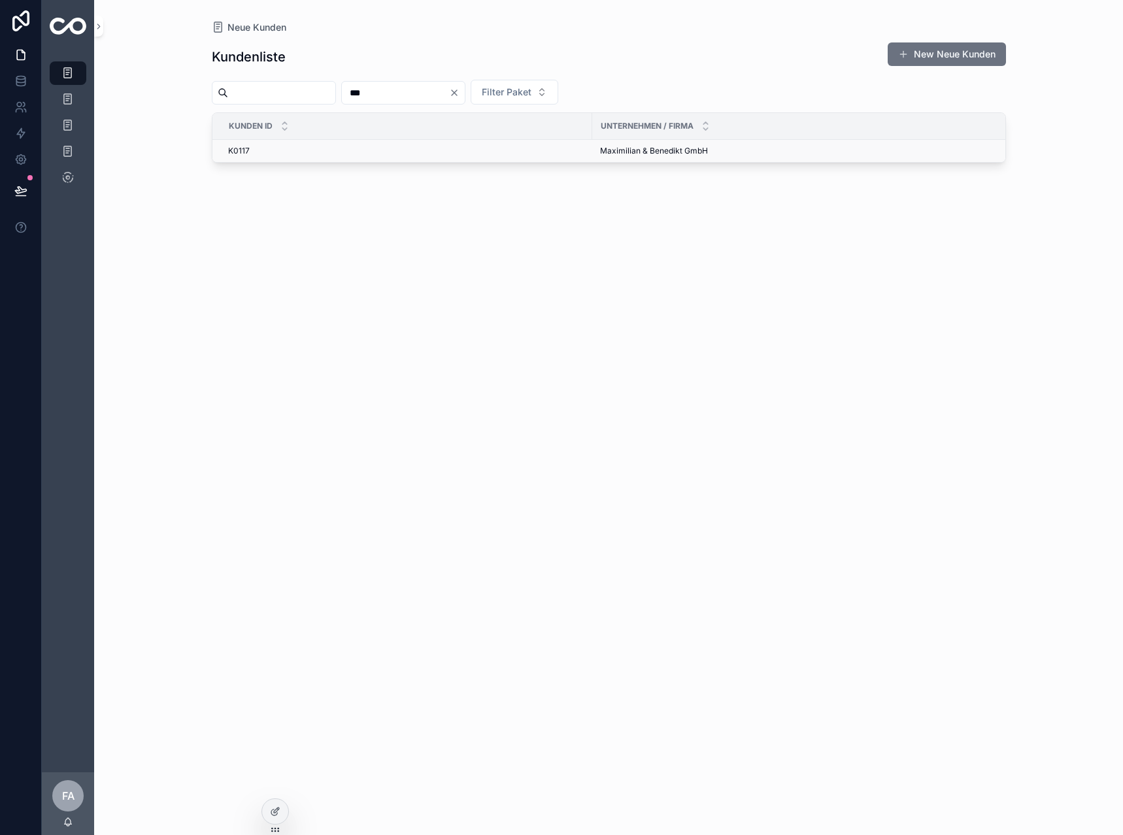
type input "***"
click at [253, 145] on td "K0117 K0117" at bounding box center [402, 151] width 380 height 23
click at [246, 148] on span "K0117" at bounding box center [239, 151] width 22 height 10
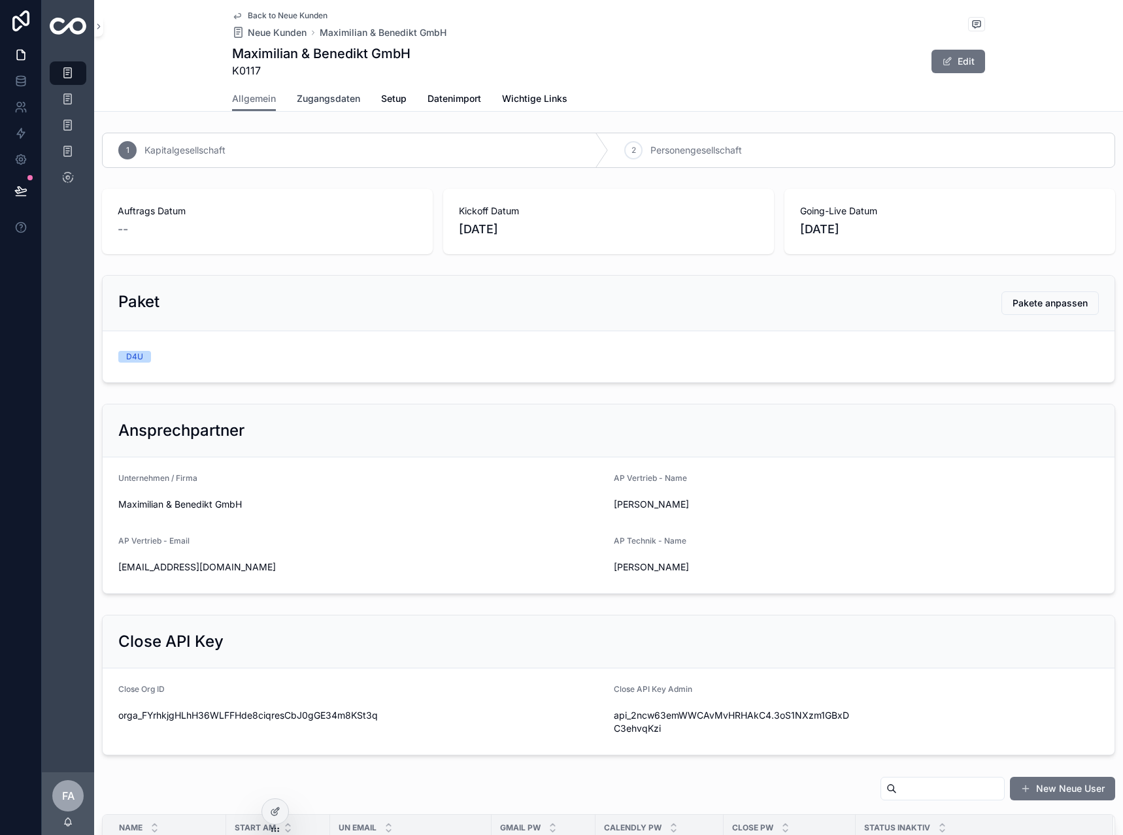
click at [312, 110] on link "Zugangsdaten" at bounding box center [328, 100] width 63 height 26
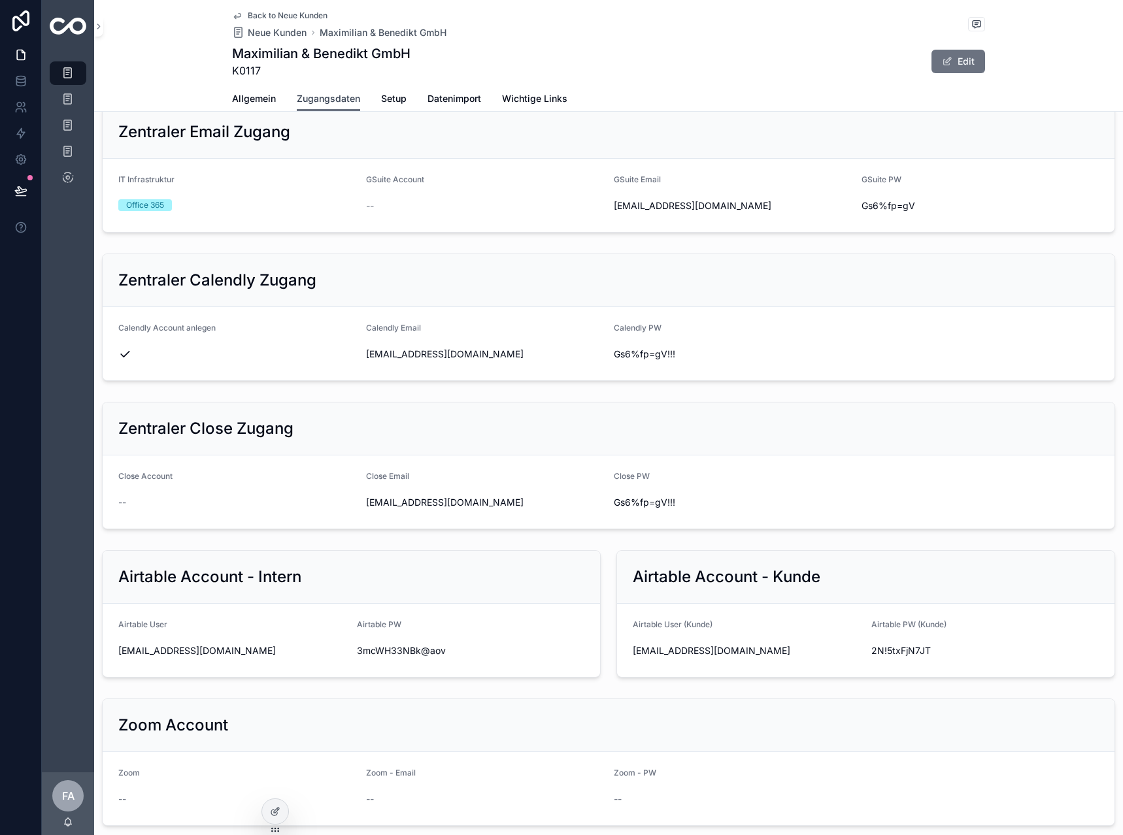
scroll to position [392, 0]
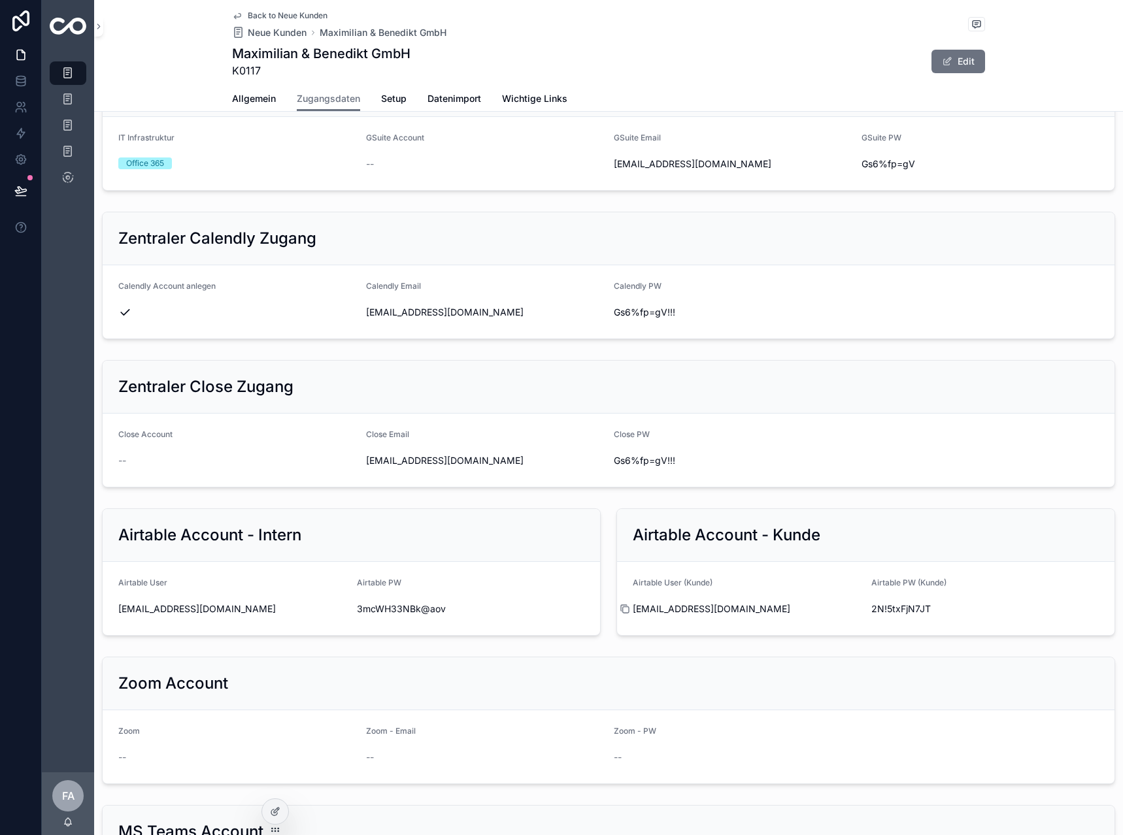
click at [620, 612] on icon at bounding box center [625, 609] width 10 height 10
click at [861, 613] on icon at bounding box center [864, 610] width 6 height 6
